Goal: Task Accomplishment & Management: Manage account settings

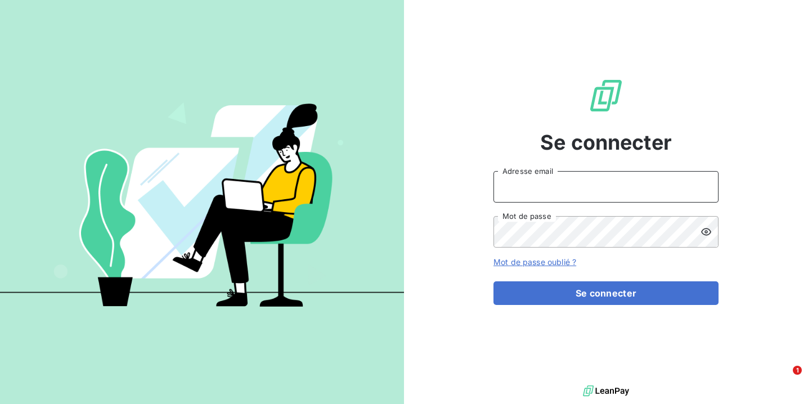
type input "[EMAIL_ADDRESS][DOMAIN_NAME]"
click at [606, 293] on button "Se connecter" at bounding box center [606, 293] width 225 height 24
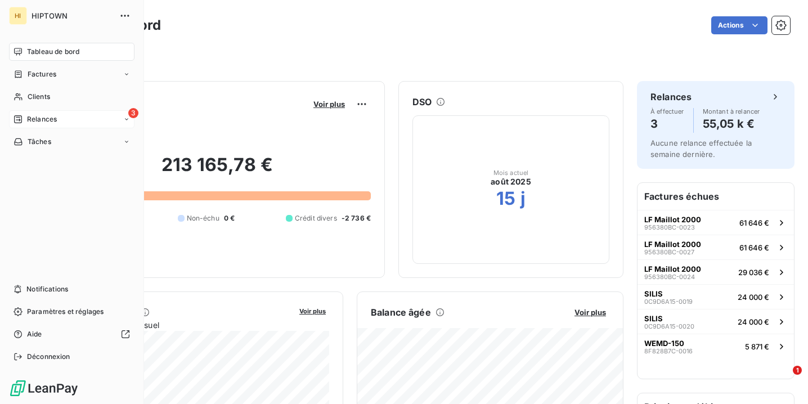
click at [20, 117] on icon at bounding box center [18, 119] width 9 height 9
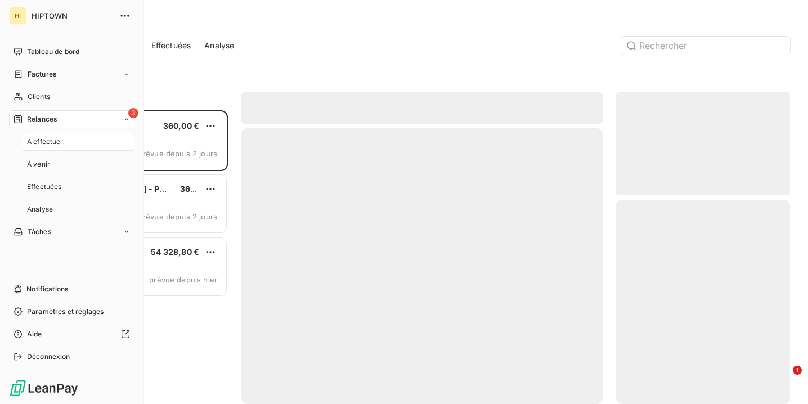
scroll to position [294, 174]
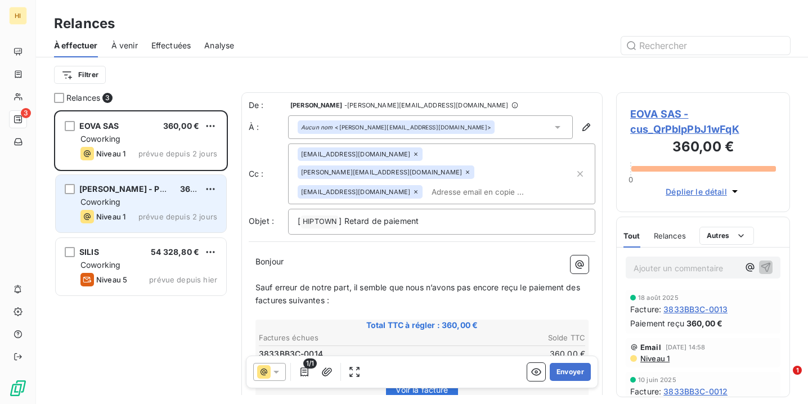
click at [137, 209] on div "[PERSON_NAME] - PERSEUS BIOMICS BVBA 360,00 € Coworking Niveau 1 prévue depuis …" at bounding box center [141, 203] width 171 height 57
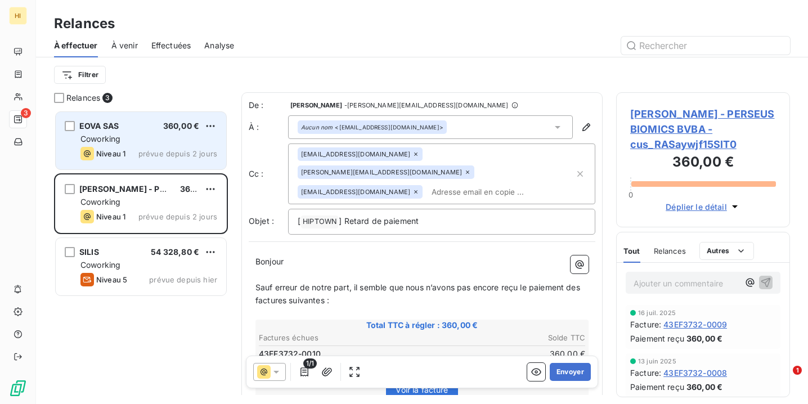
click at [165, 150] on span "prévue depuis 2 jours" at bounding box center [177, 153] width 79 height 9
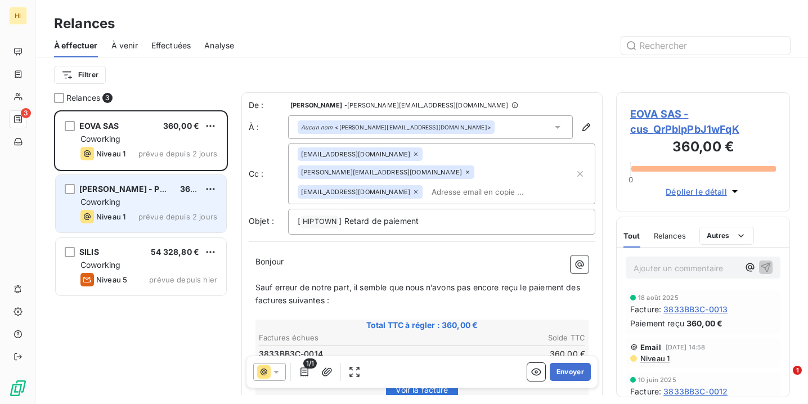
click at [171, 202] on div "Coworking" at bounding box center [149, 201] width 137 height 11
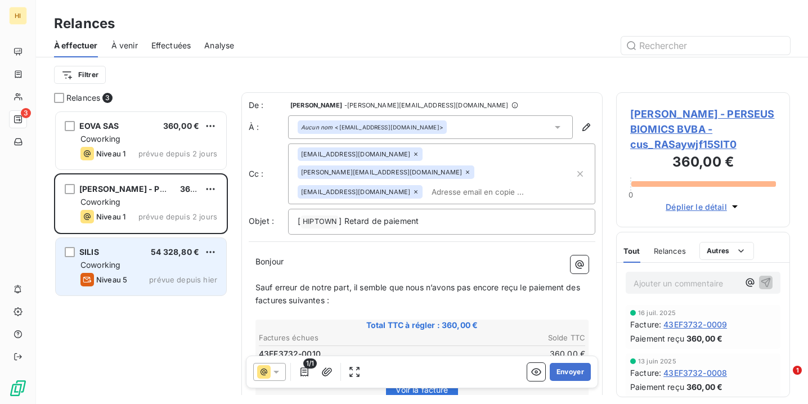
click at [153, 272] on div "SILIS 54 328,80 € Coworking Niveau 5 prévue depuis hier" at bounding box center [141, 266] width 171 height 57
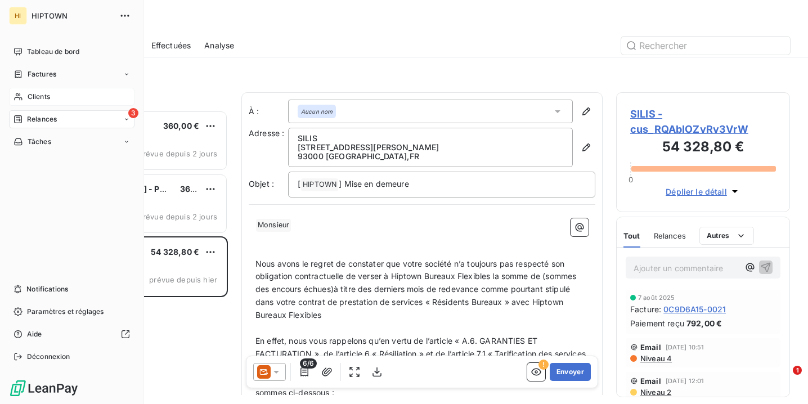
click at [83, 98] on div "Clients" at bounding box center [72, 97] width 126 height 18
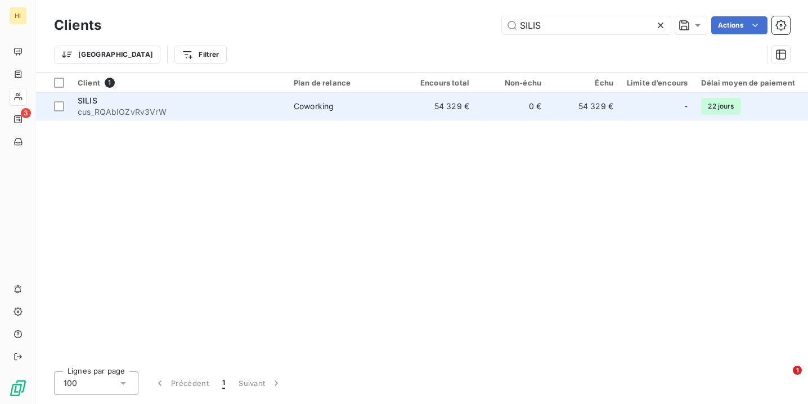
type input "SILIS"
click at [129, 104] on div "SILIS" at bounding box center [179, 100] width 203 height 11
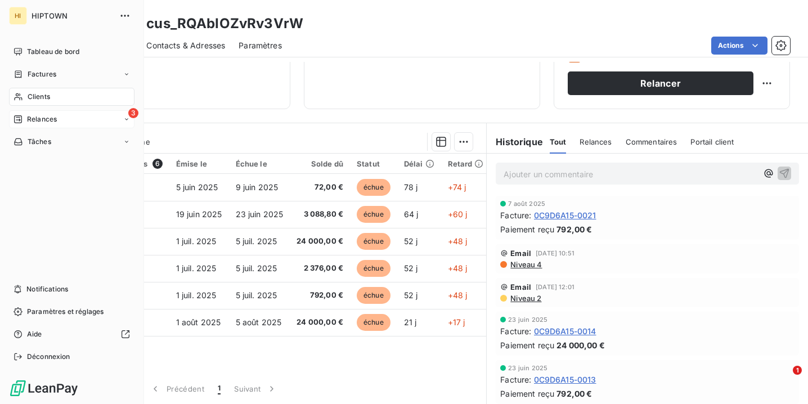
click at [52, 119] on span "Relances" at bounding box center [42, 119] width 30 height 10
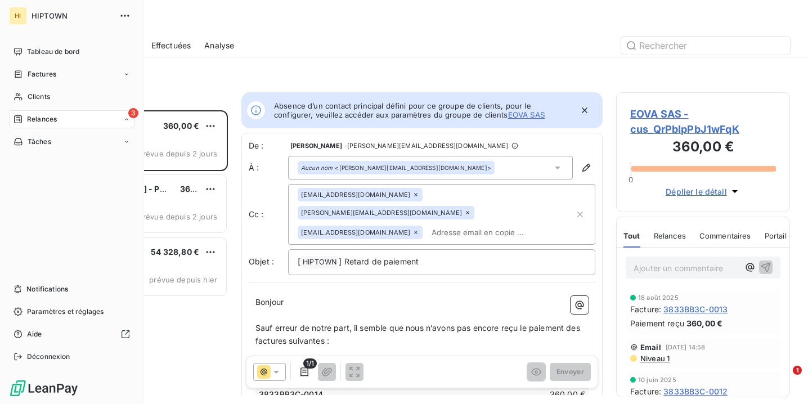
scroll to position [1, 1]
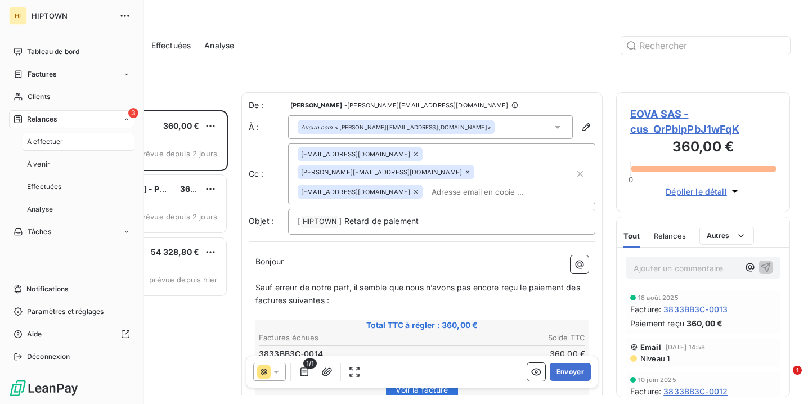
click at [102, 145] on div "À effectuer" at bounding box center [79, 142] width 112 height 18
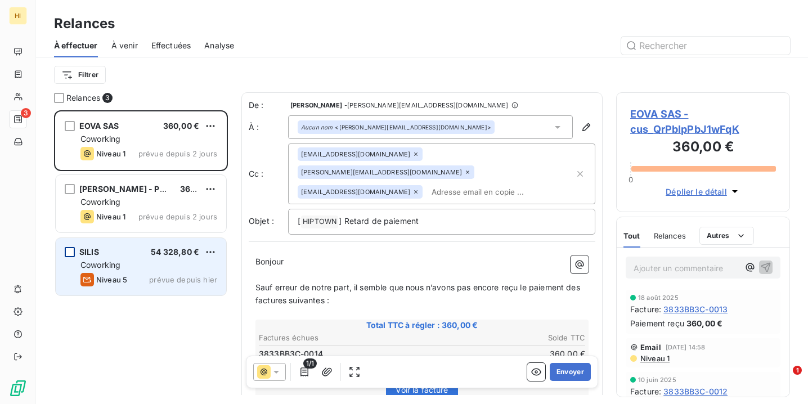
click at [73, 253] on div "grid" at bounding box center [70, 252] width 10 height 10
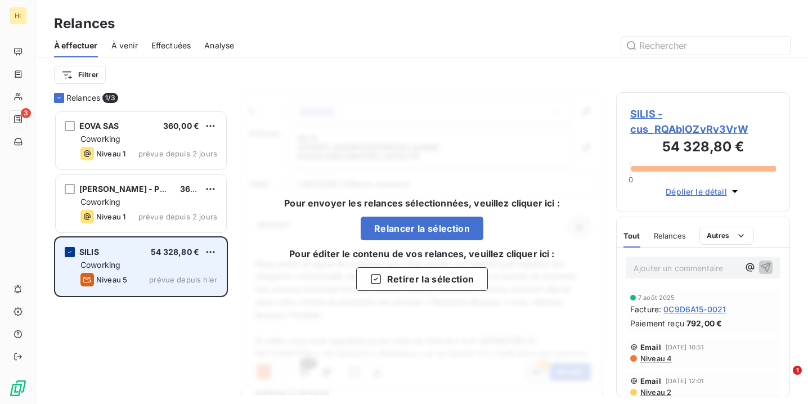
click at [70, 252] on icon "grid" at bounding box center [69, 252] width 3 height 2
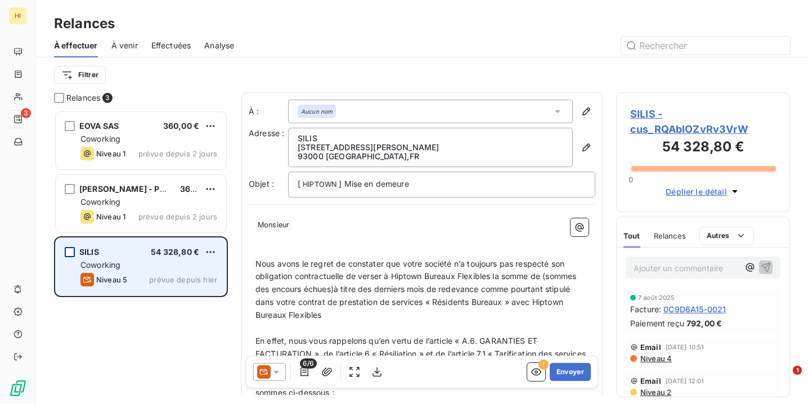
click at [359, 114] on div "Aucun nom" at bounding box center [430, 112] width 285 height 24
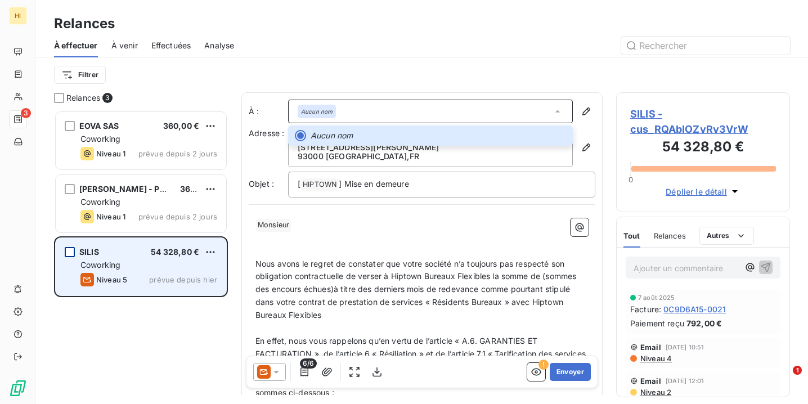
click at [394, 232] on p "﻿" at bounding box center [422, 238] width 333 height 13
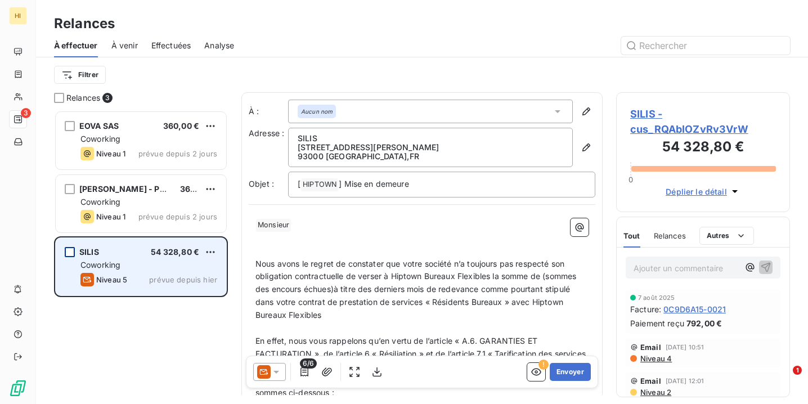
click at [365, 115] on div "Aucun nom" at bounding box center [430, 112] width 285 height 24
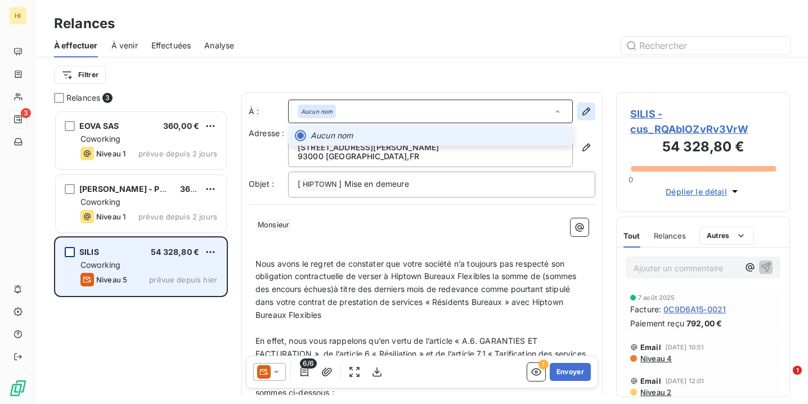
click at [586, 109] on icon "button" at bounding box center [586, 111] width 11 height 11
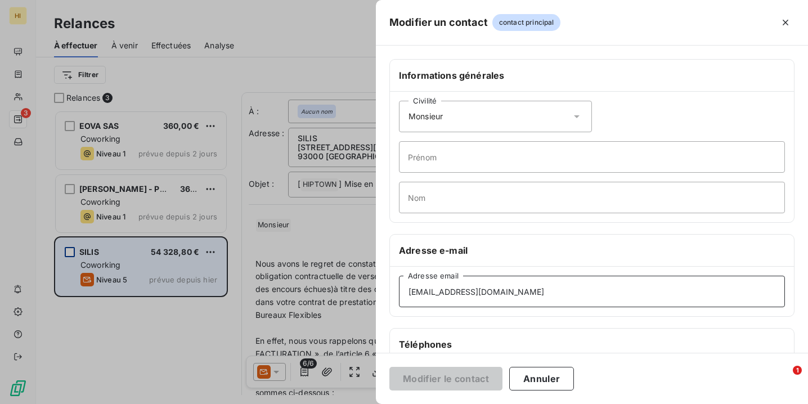
drag, startPoint x: 561, startPoint y: 293, endPoint x: 402, endPoint y: 290, distance: 158.8
click at [597, 296] on input "[EMAIL_ADDRESS][DOMAIN_NAME]" at bounding box center [592, 292] width 386 height 32
drag, startPoint x: 564, startPoint y: 289, endPoint x: 404, endPoint y: 290, distance: 159.9
click at [404, 290] on input "[EMAIL_ADDRESS][DOMAIN_NAME]" at bounding box center [592, 292] width 386 height 32
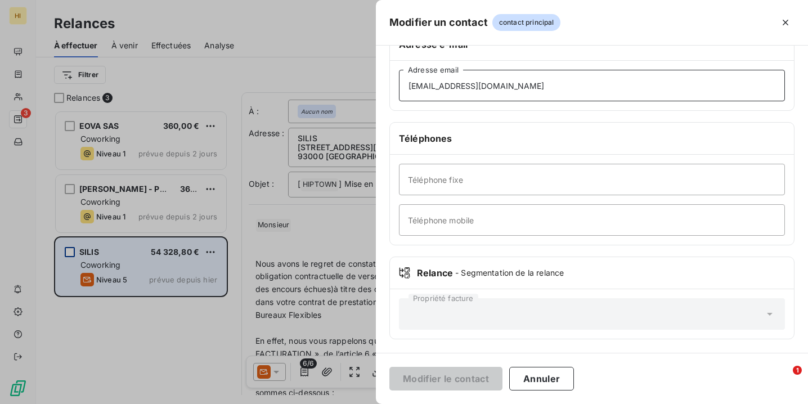
scroll to position [206, 0]
click at [789, 26] on icon "button" at bounding box center [785, 22] width 11 height 11
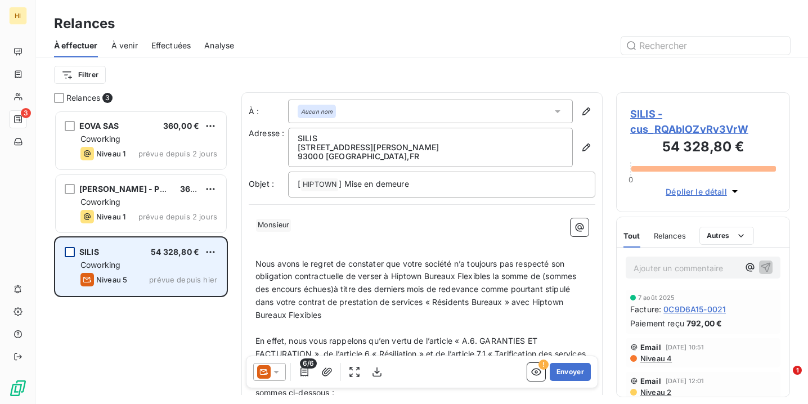
click at [351, 115] on div "Aucun nom" at bounding box center [430, 112] width 285 height 24
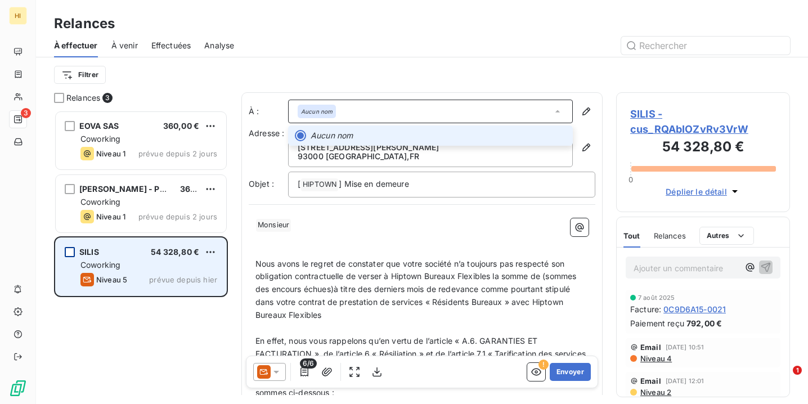
click at [351, 111] on div "Aucun nom" at bounding box center [430, 112] width 285 height 24
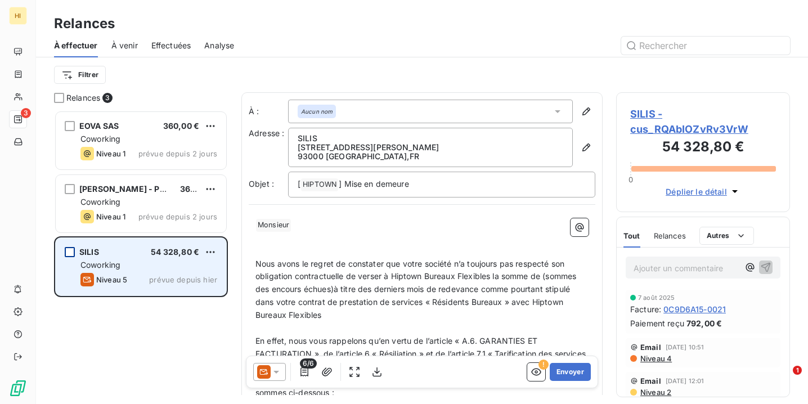
click at [323, 111] on em "Aucun nom" at bounding box center [317, 112] width 32 height 8
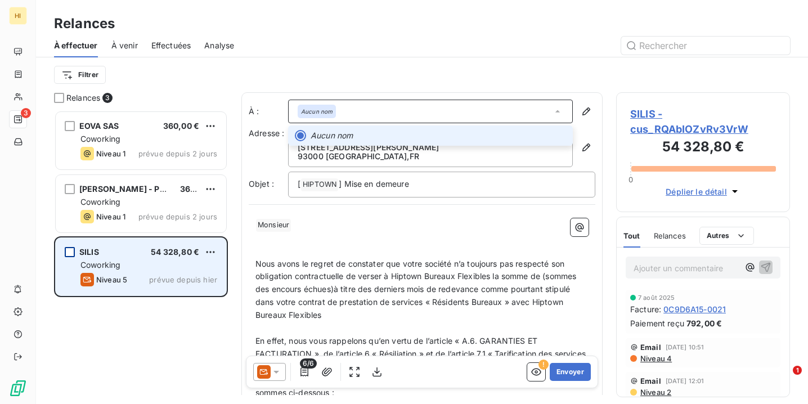
click at [318, 113] on em "Aucun nom" at bounding box center [317, 112] width 32 height 8
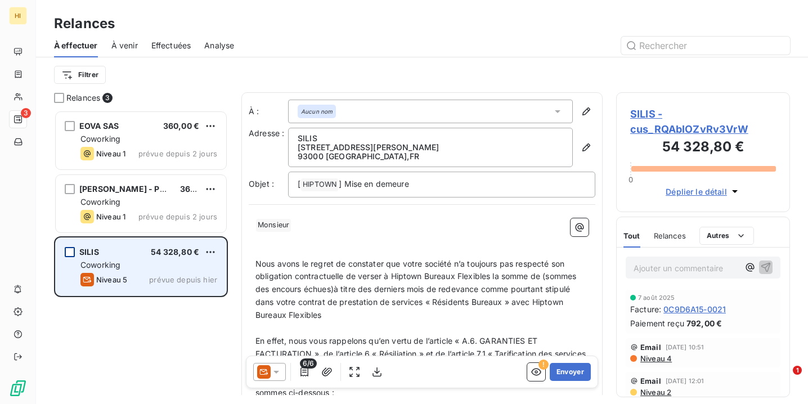
click at [316, 118] on div "Aucun nom" at bounding box center [430, 112] width 285 height 24
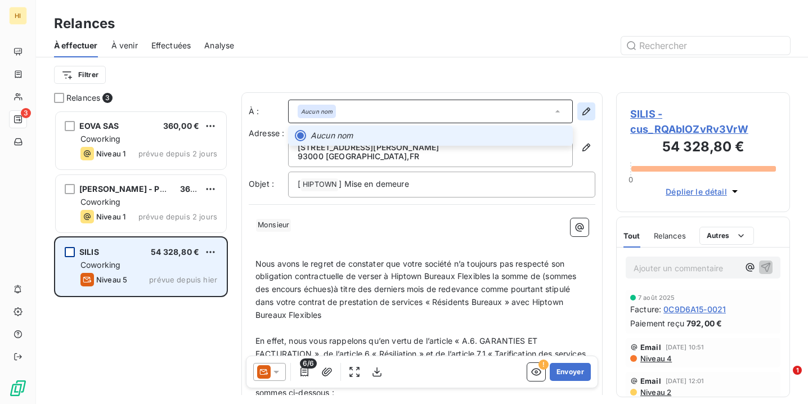
click at [586, 108] on icon "button" at bounding box center [586, 111] width 11 height 11
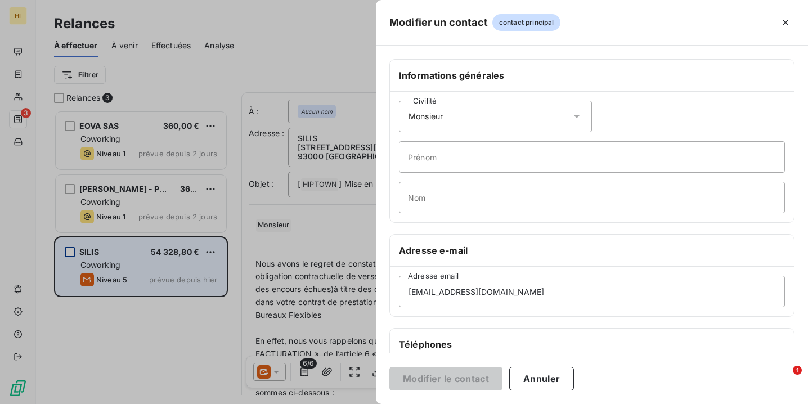
scroll to position [0, 0]
click at [785, 25] on icon "button" at bounding box center [785, 22] width 11 height 11
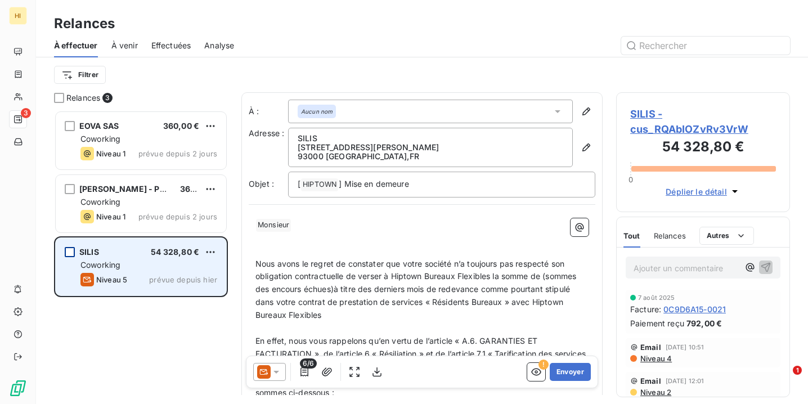
click at [437, 108] on div "Aucun nom" at bounding box center [430, 112] width 285 height 24
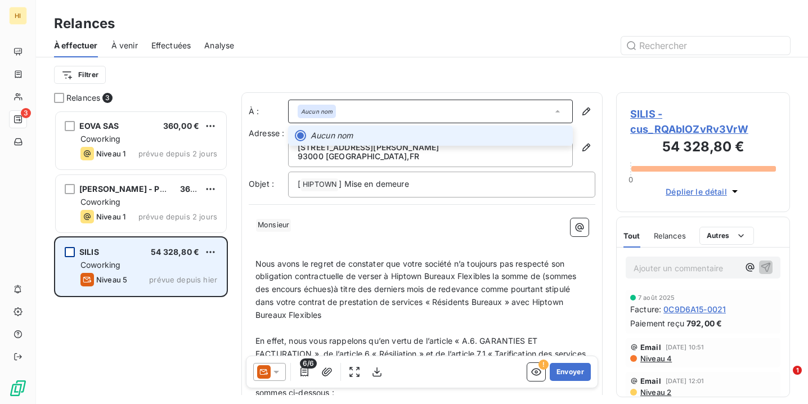
click at [320, 109] on em "Aucun nom" at bounding box center [317, 112] width 32 height 8
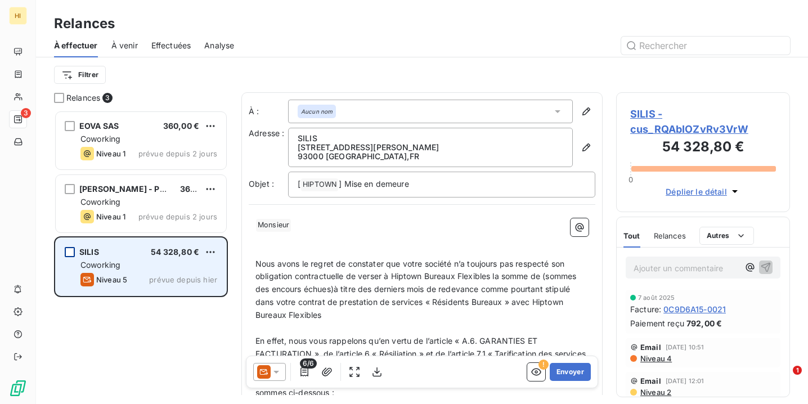
click at [320, 109] on em "Aucun nom" at bounding box center [317, 112] width 32 height 8
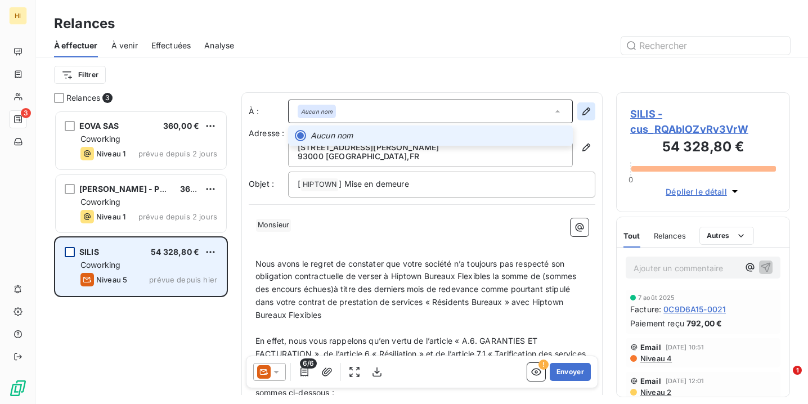
click at [591, 111] on icon "button" at bounding box center [586, 111] width 11 height 11
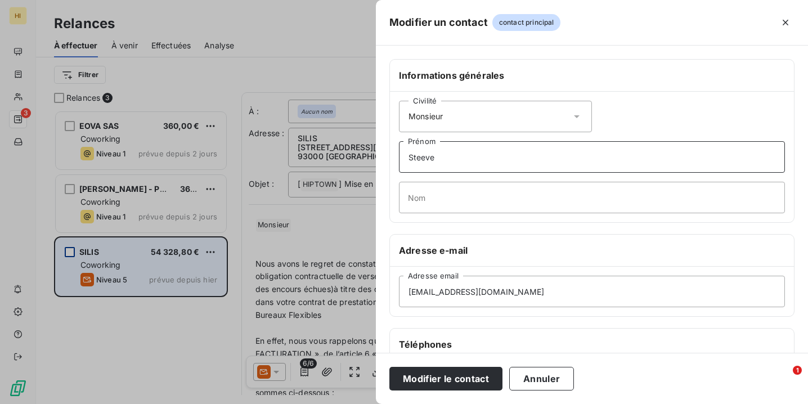
type input "Steeve"
type input "KRIEF"
paste input "[EMAIL_ADDRESS][DOMAIN_NAME]"
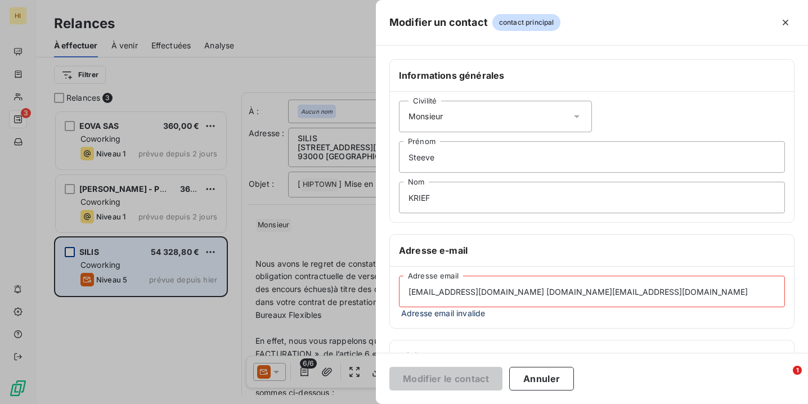
drag, startPoint x: 685, startPoint y: 291, endPoint x: 534, endPoint y: 292, distance: 150.3
click at [534, 292] on input "[EMAIL_ADDRESS][DOMAIN_NAME] [DOMAIN_NAME][EMAIL_ADDRESS][DOMAIN_NAME]" at bounding box center [592, 292] width 386 height 32
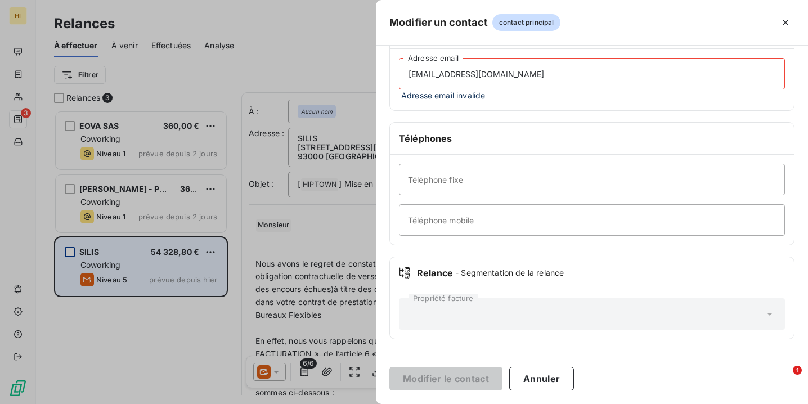
scroll to position [218, 0]
click at [466, 312] on div "Propriété facture" at bounding box center [592, 314] width 386 height 32
click at [411, 78] on input "[EMAIL_ADDRESS][DOMAIN_NAME]" at bounding box center [592, 74] width 386 height 32
click at [535, 73] on input "[EMAIL_ADDRESS][DOMAIN_NAME]" at bounding box center [592, 74] width 386 height 32
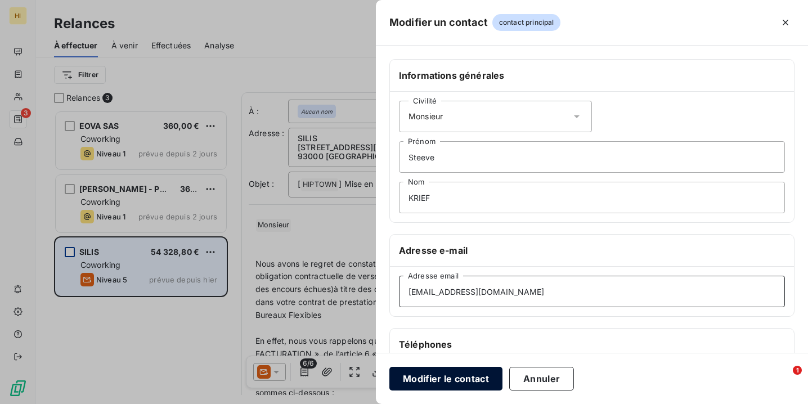
scroll to position [0, 0]
type input "[EMAIL_ADDRESS][DOMAIN_NAME]"
click at [459, 378] on button "Modifier le contact" at bounding box center [446, 379] width 113 height 24
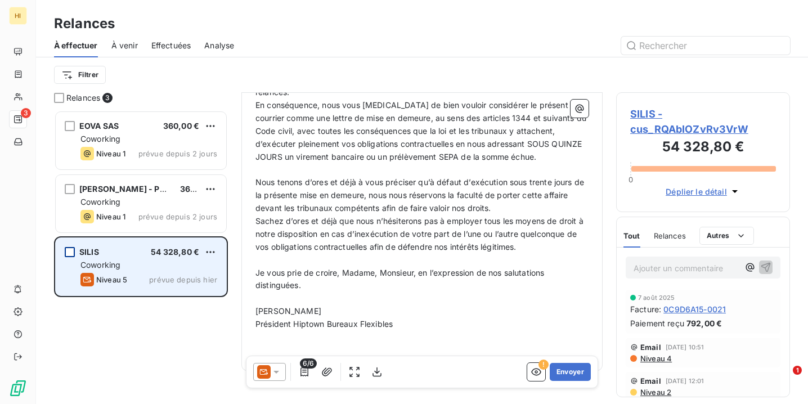
scroll to position [474, 0]
click at [540, 375] on icon "button" at bounding box center [536, 371] width 11 height 11
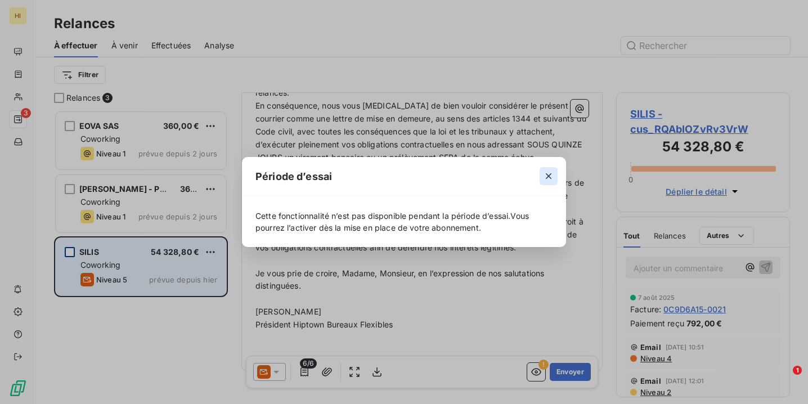
click at [547, 177] on icon "button" at bounding box center [548, 176] width 11 height 11
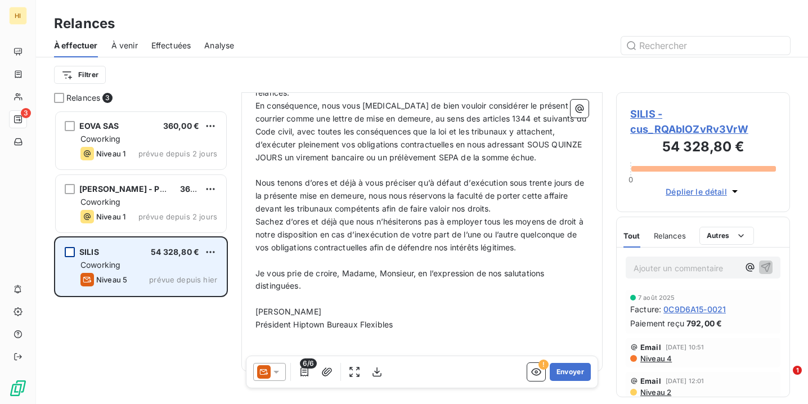
click at [675, 234] on span "Relances" at bounding box center [670, 235] width 32 height 9
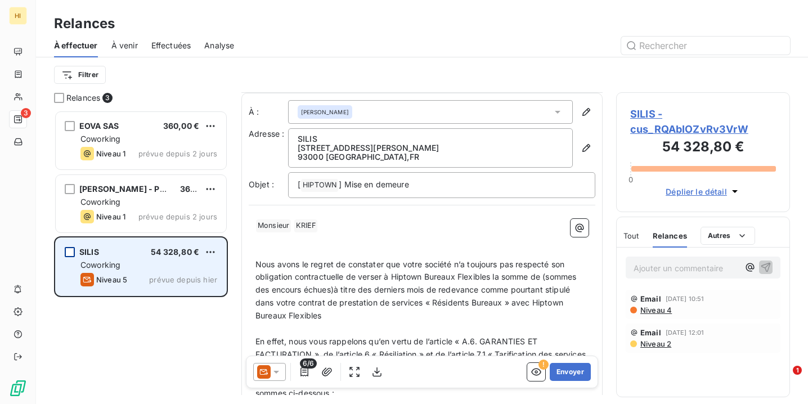
scroll to position [0, 0]
click at [557, 111] on icon at bounding box center [558, 111] width 6 height 3
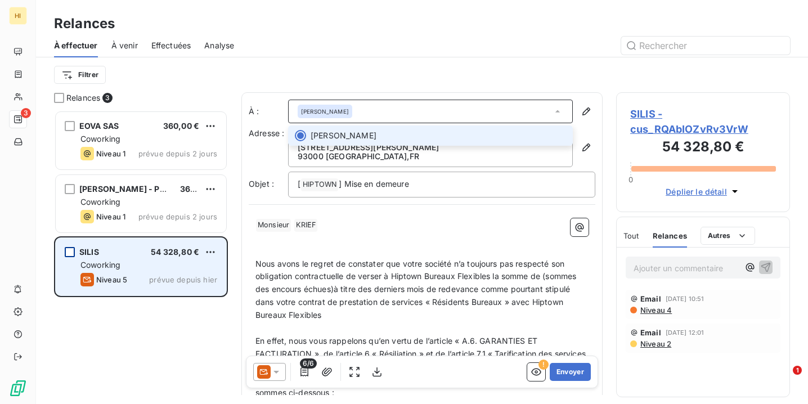
click at [557, 111] on icon at bounding box center [558, 111] width 5 height 2
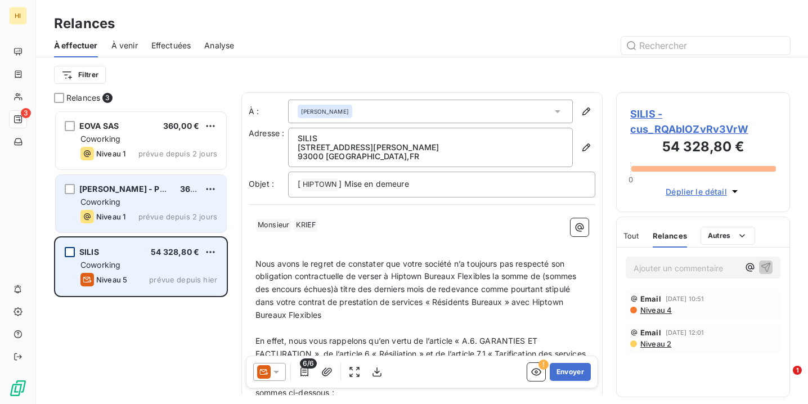
click at [173, 199] on div "Coworking" at bounding box center [149, 201] width 137 height 11
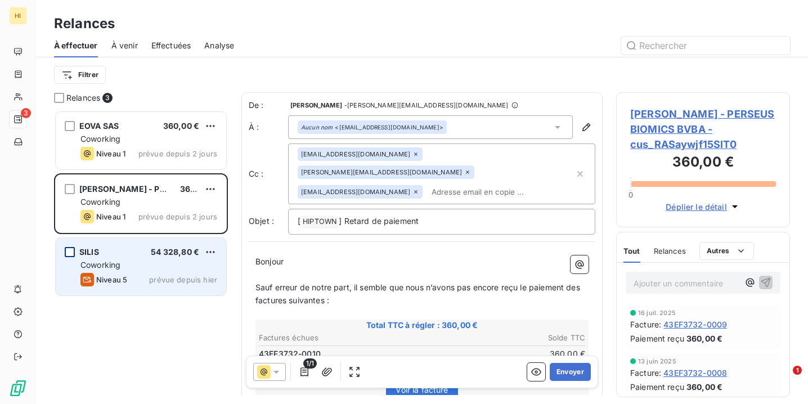
scroll to position [294, 174]
click at [510, 131] on div "Aucun nom <[EMAIL_ADDRESS][DOMAIN_NAME]>" at bounding box center [430, 127] width 285 height 24
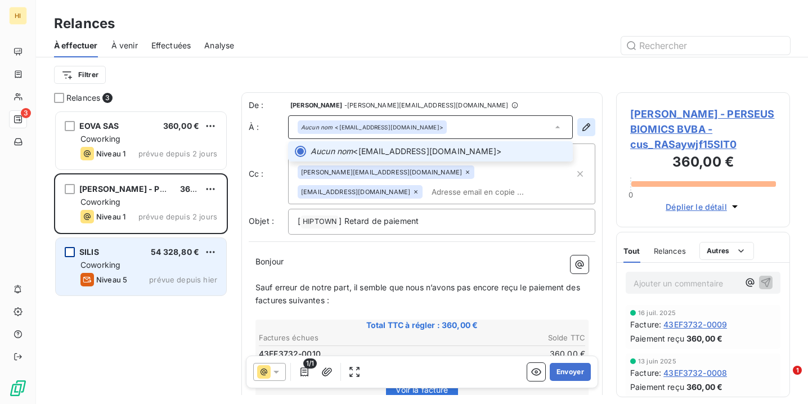
click at [589, 125] on icon "button" at bounding box center [586, 127] width 11 height 11
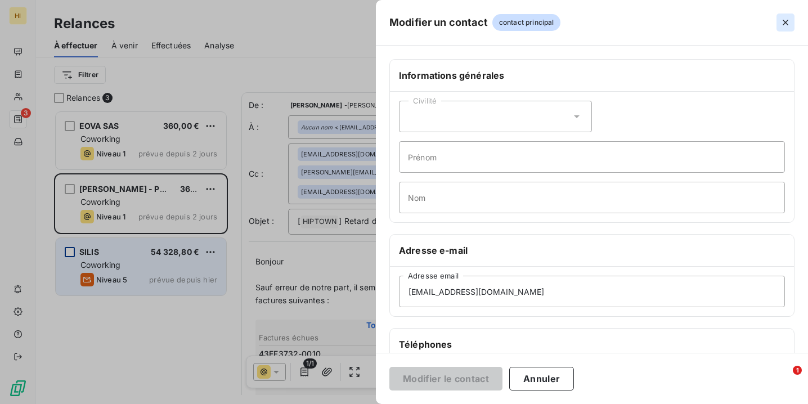
click at [786, 19] on icon "button" at bounding box center [785, 22] width 11 height 11
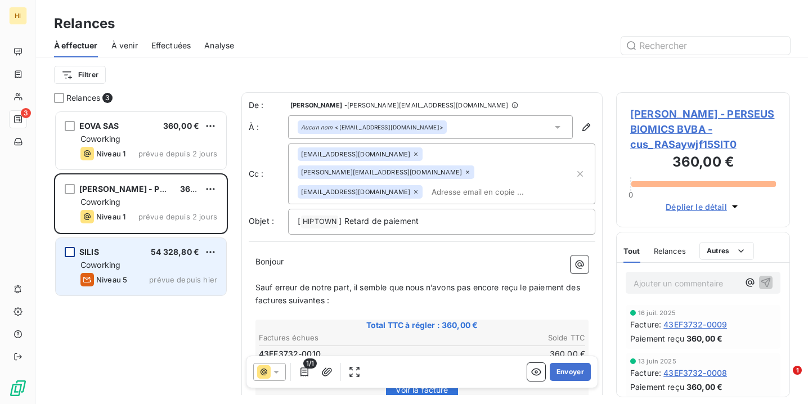
click at [131, 264] on div "Coworking" at bounding box center [149, 265] width 137 height 11
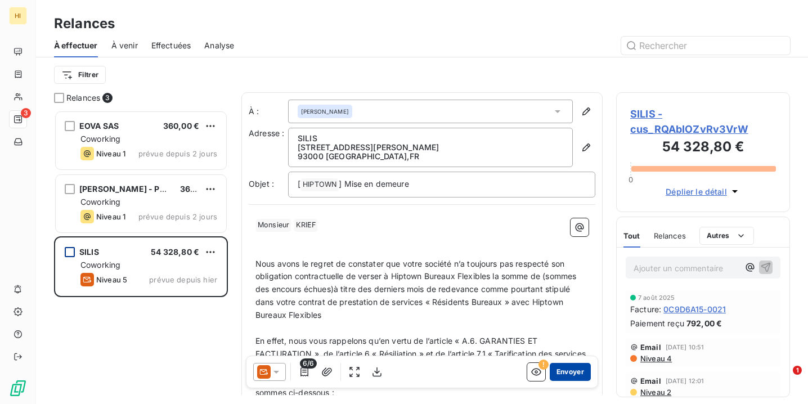
click at [575, 371] on button "Envoyer" at bounding box center [570, 372] width 41 height 18
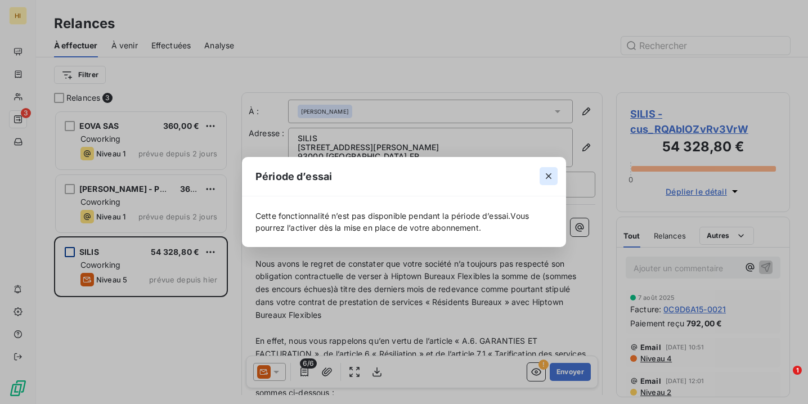
click at [549, 174] on icon "button" at bounding box center [548, 176] width 11 height 11
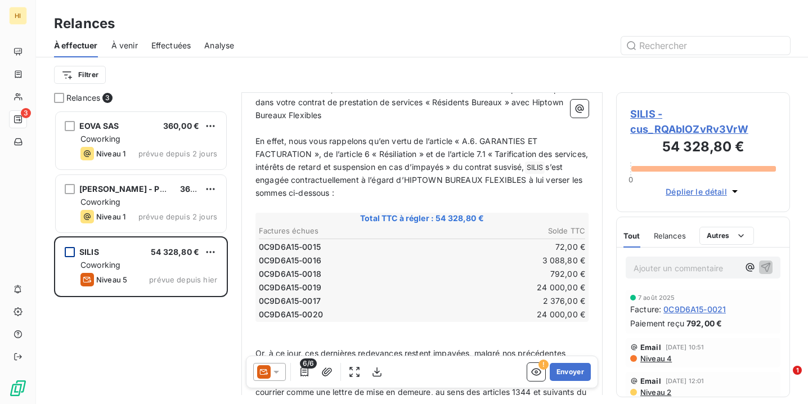
scroll to position [188, 0]
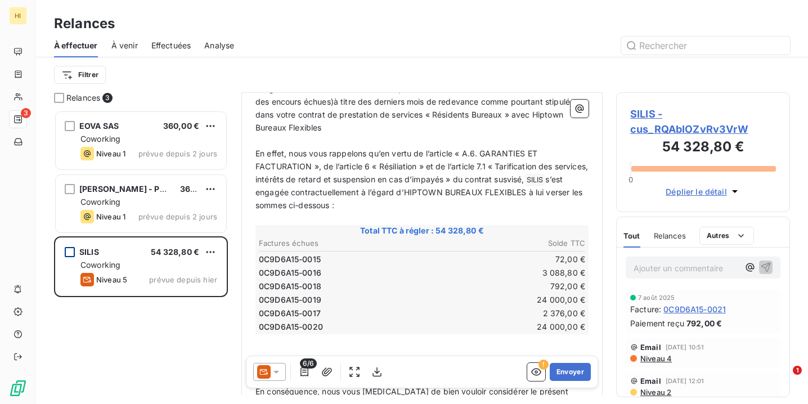
click at [280, 375] on icon at bounding box center [276, 371] width 11 height 11
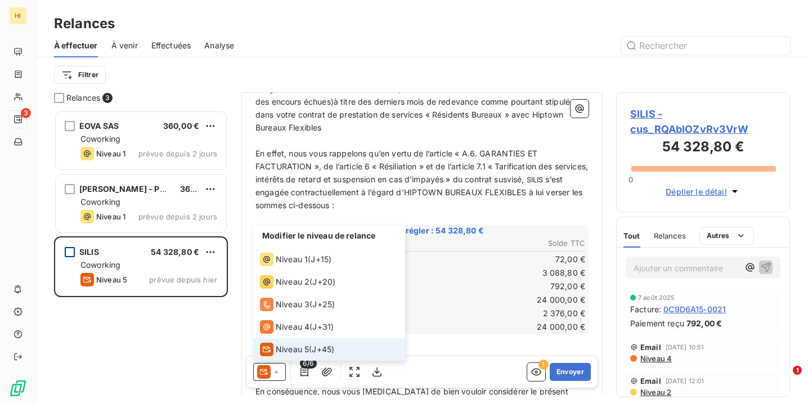
click at [286, 355] on span "Niveau 5" at bounding box center [292, 349] width 33 height 11
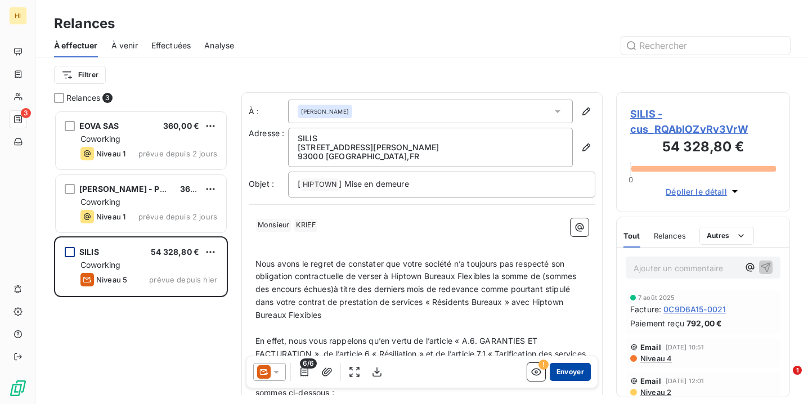
click at [573, 374] on button "Envoyer" at bounding box center [570, 372] width 41 height 18
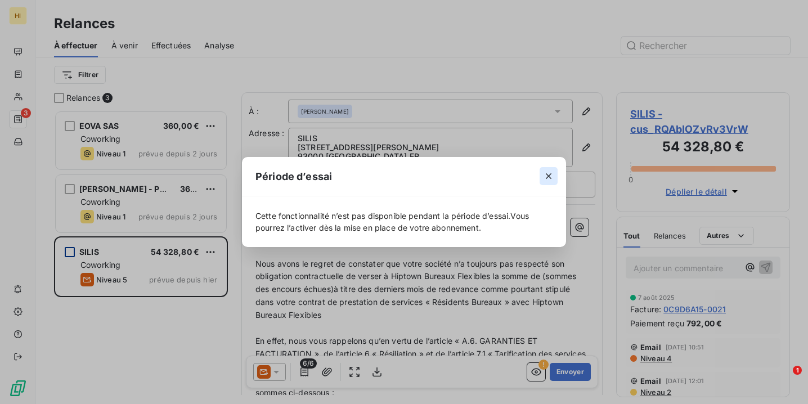
click at [551, 176] on icon "button" at bounding box center [548, 176] width 11 height 11
